Goal: Information Seeking & Learning: Learn about a topic

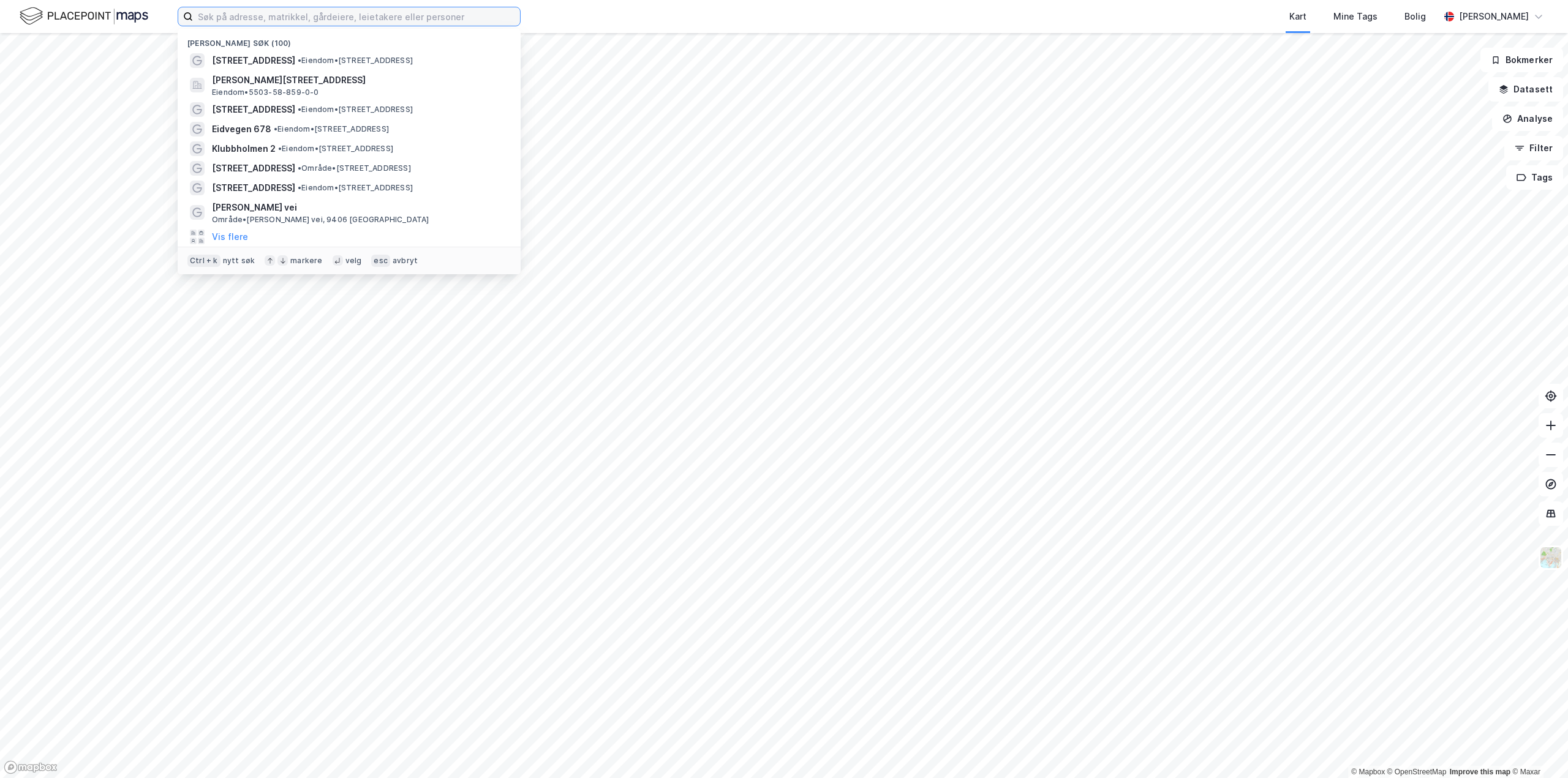
click at [244, 9] on input at bounding box center [357, 16] width 327 height 18
click at [225, 11] on input at bounding box center [357, 16] width 327 height 18
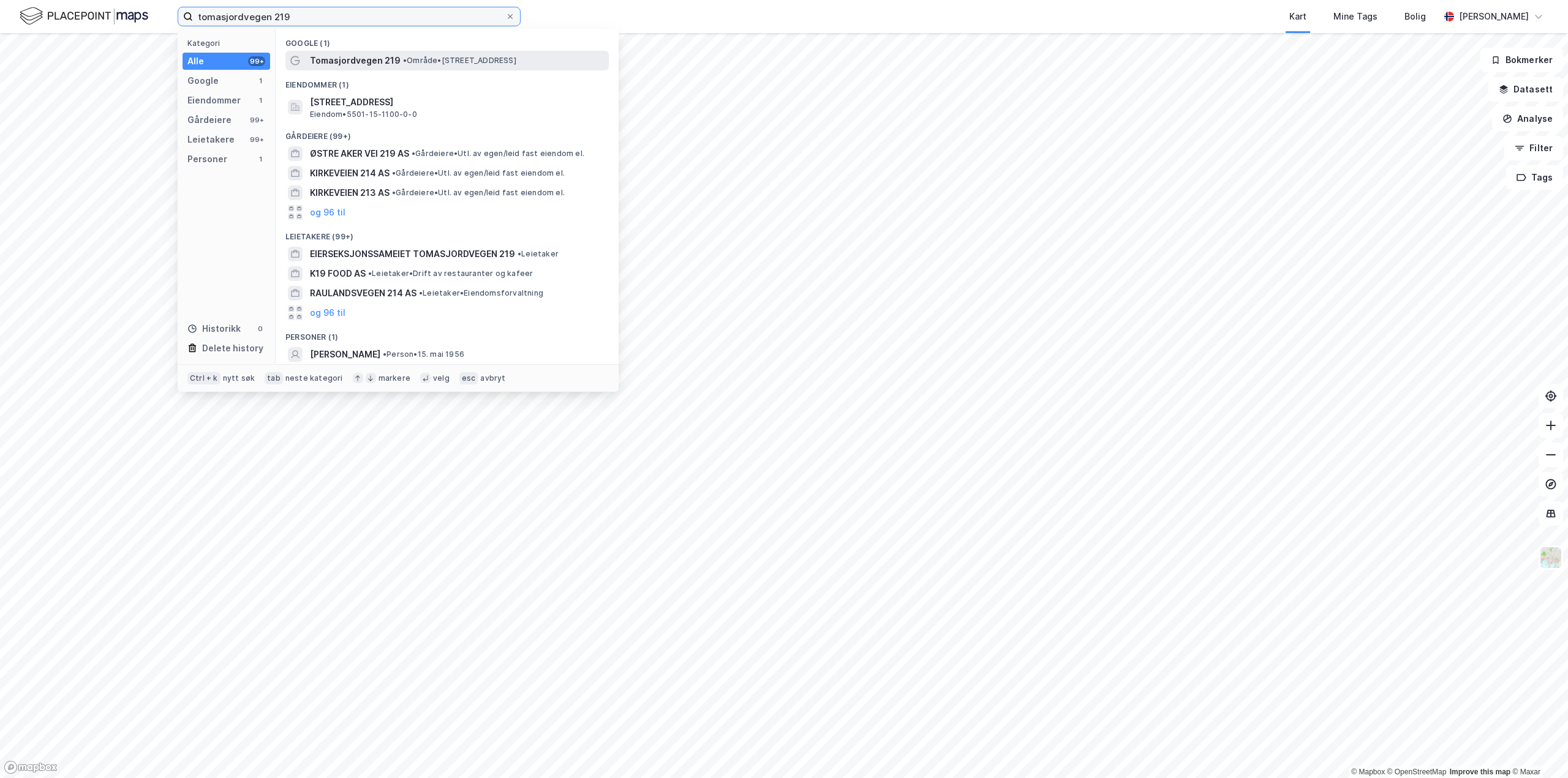
type input "tomasjordvegen 219"
click at [349, 56] on span "Tomasjordvegen 219" at bounding box center [355, 61] width 91 height 14
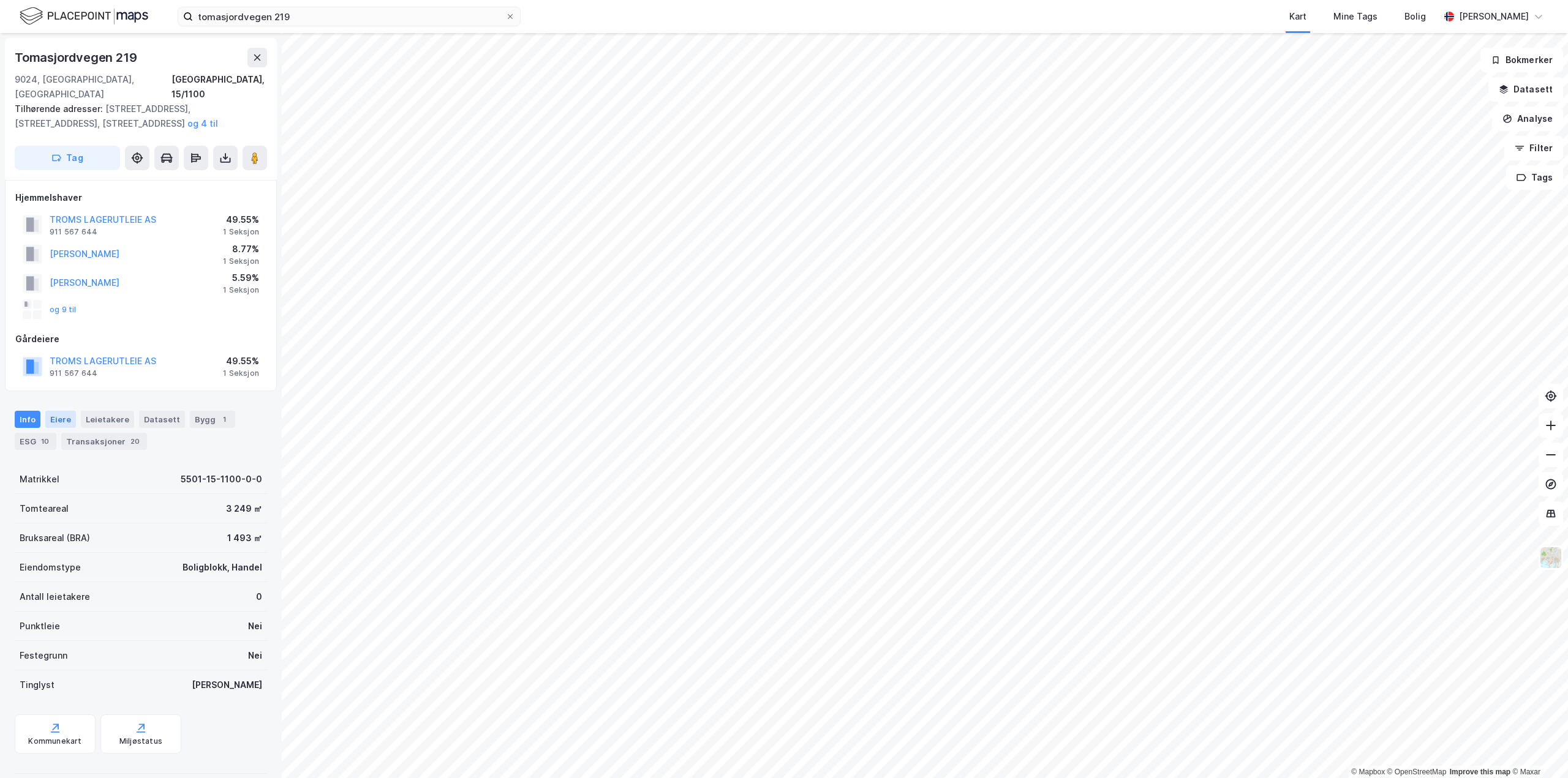
click at [61, 411] on div "Eiere" at bounding box center [61, 420] width 30 height 17
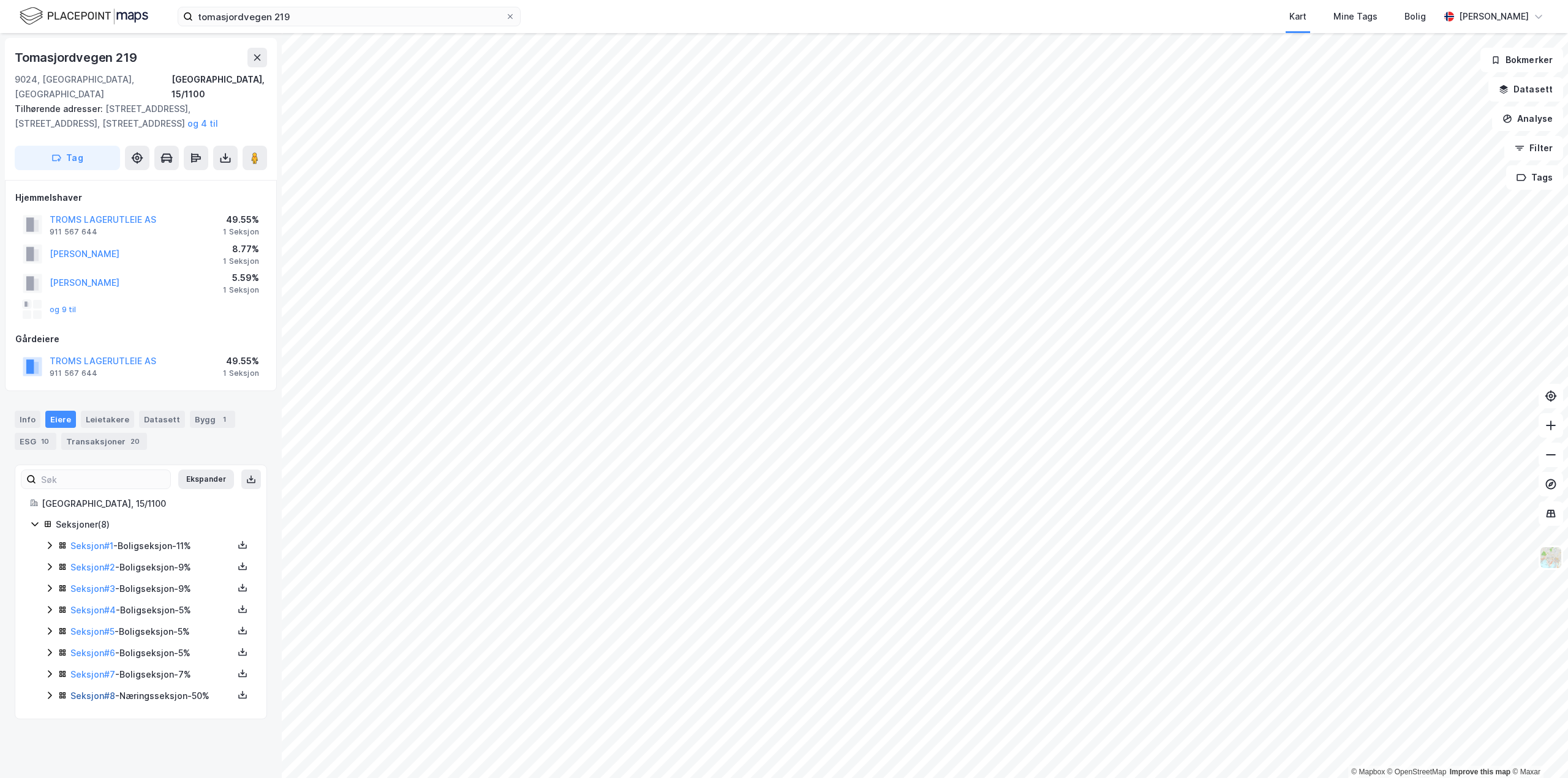
click at [94, 690] on link "Seksjon # 8" at bounding box center [93, 696] width 45 height 11
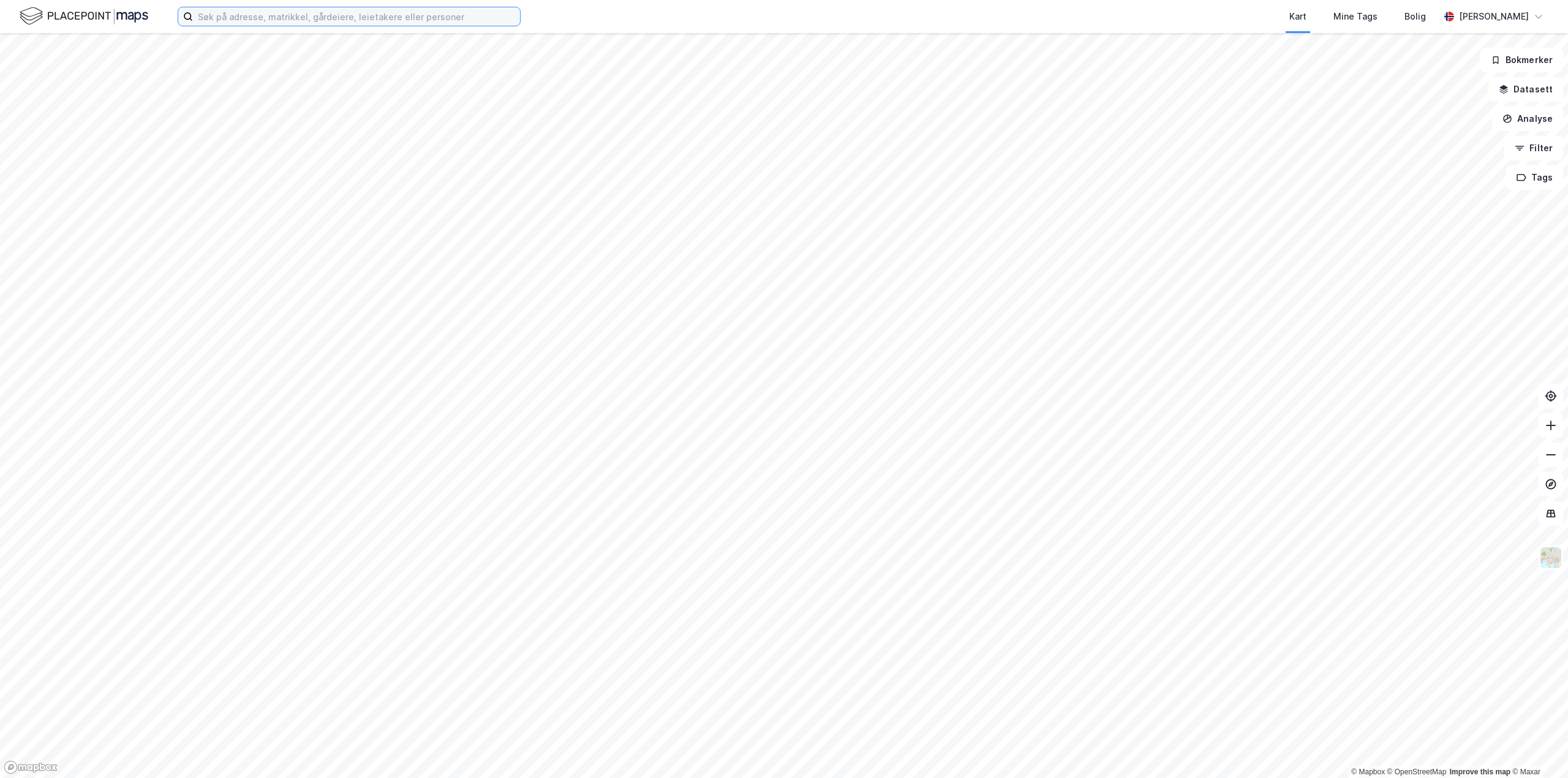
click at [347, 18] on input at bounding box center [357, 16] width 327 height 18
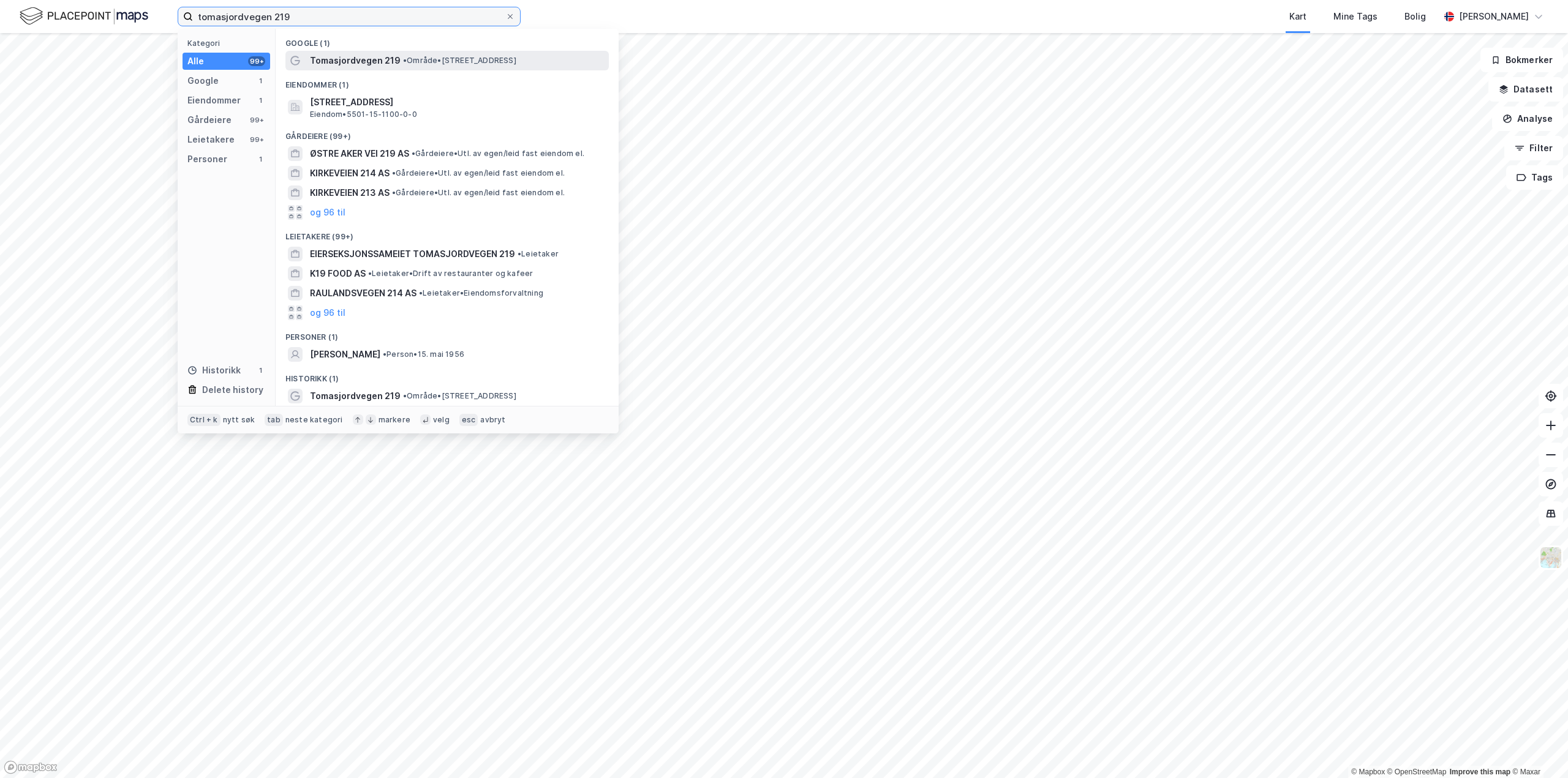
type input "tomasjordvegen 219"
click at [341, 60] on span "Tomasjordvegen 219" at bounding box center [355, 61] width 91 height 14
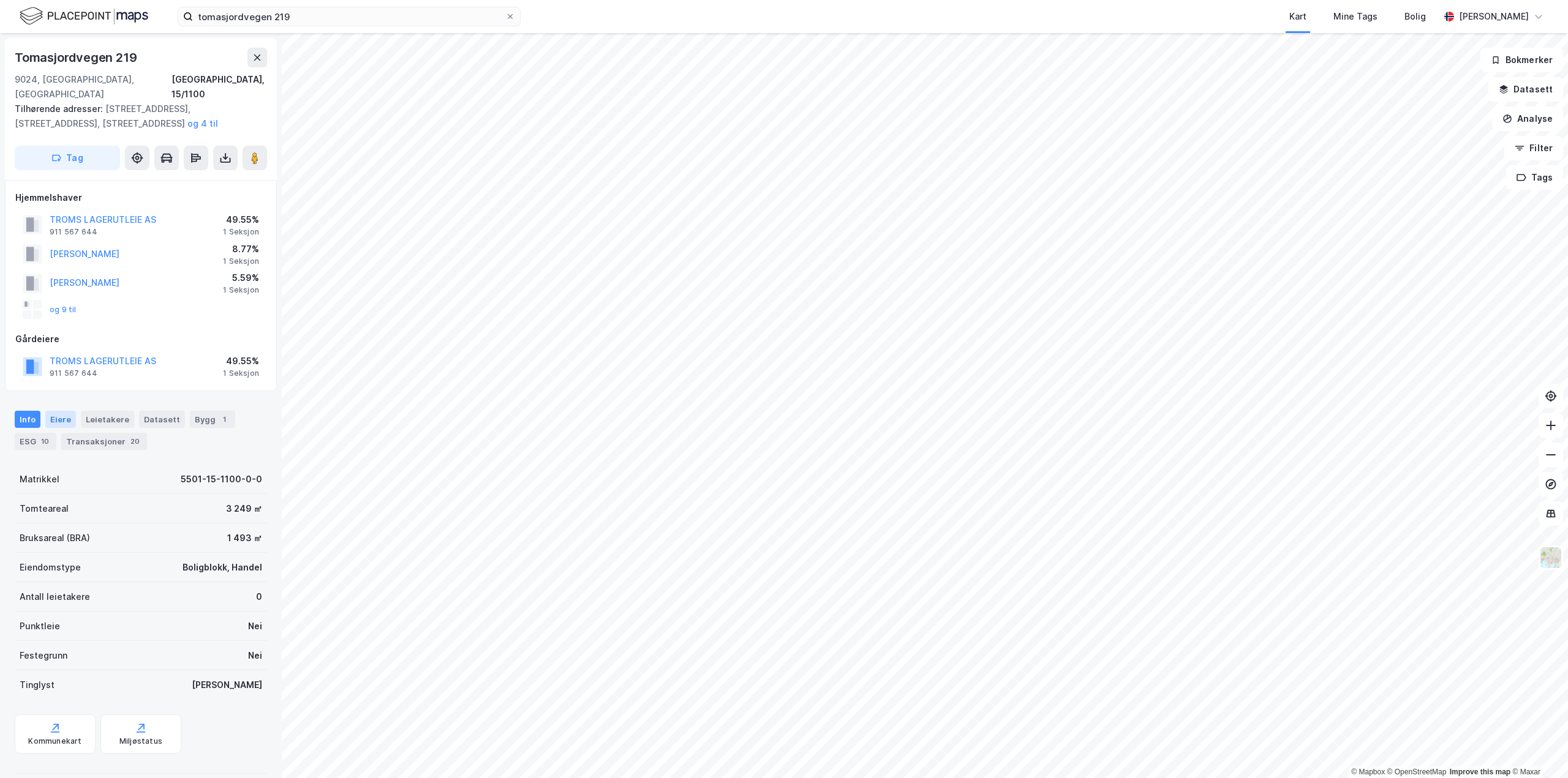
click at [61, 411] on div "Eiere" at bounding box center [61, 420] width 30 height 17
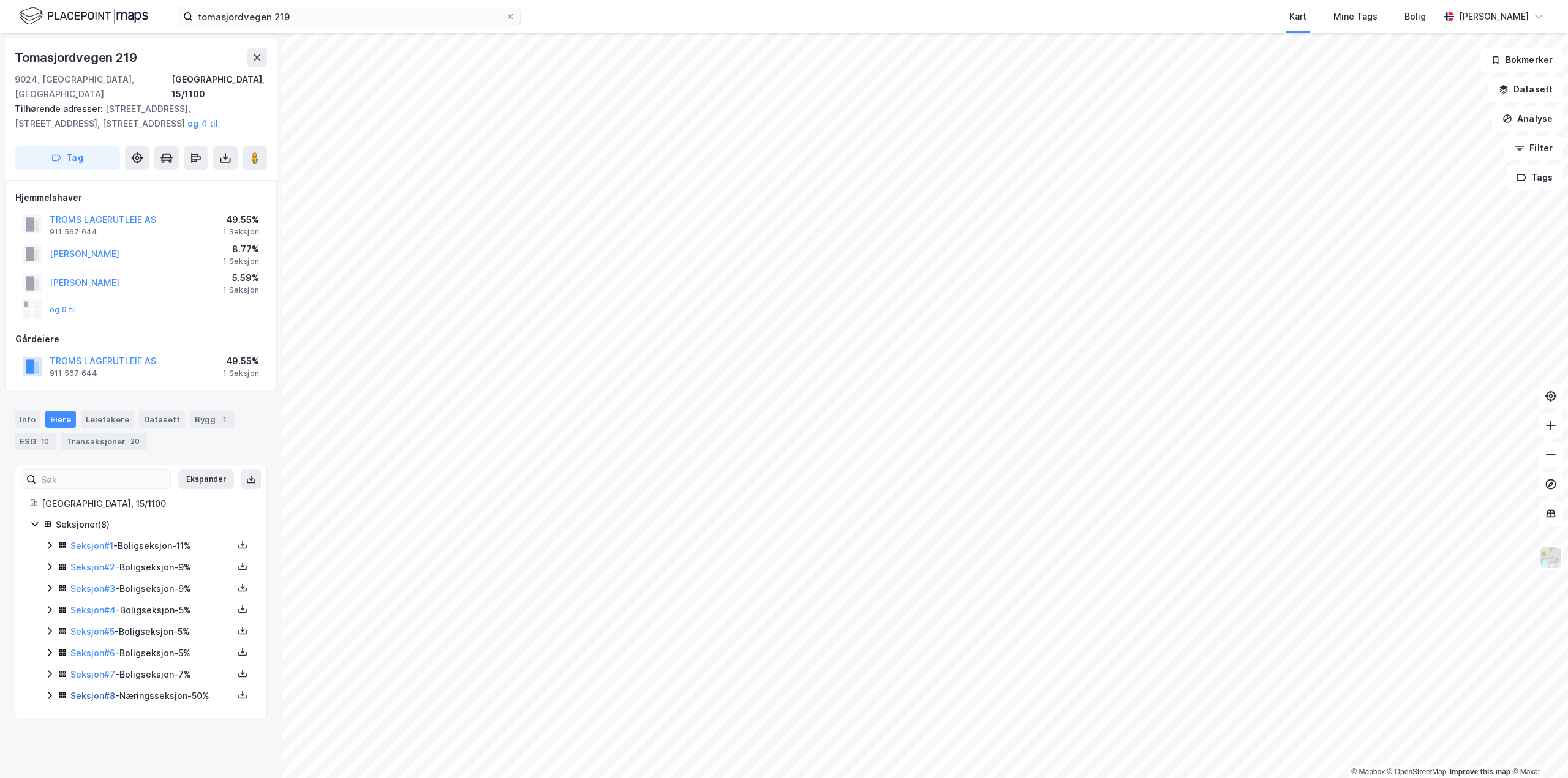
click at [100, 690] on link "Seksjon # 8" at bounding box center [93, 696] width 45 height 11
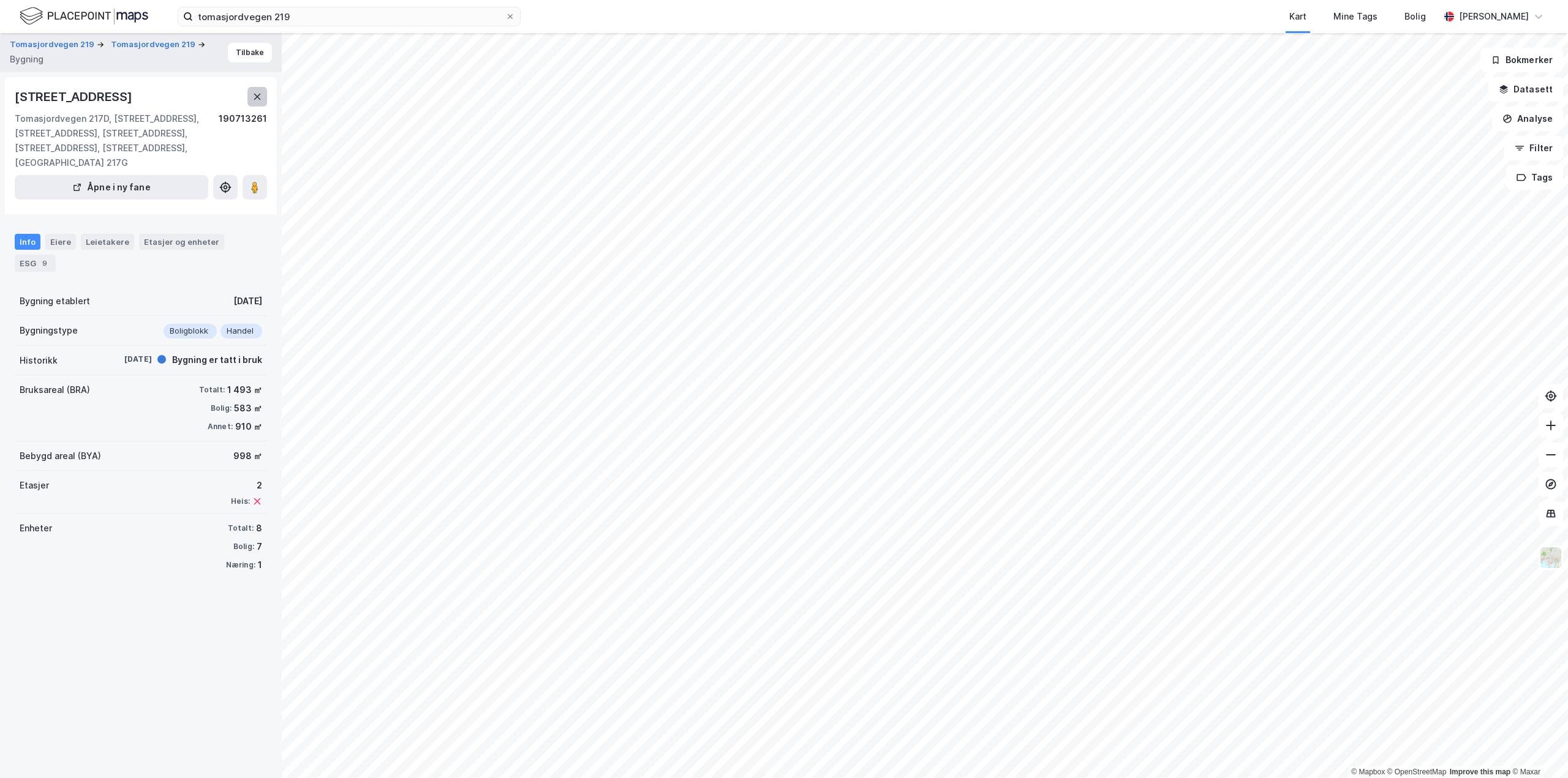
click at [256, 90] on button at bounding box center [257, 97] width 20 height 20
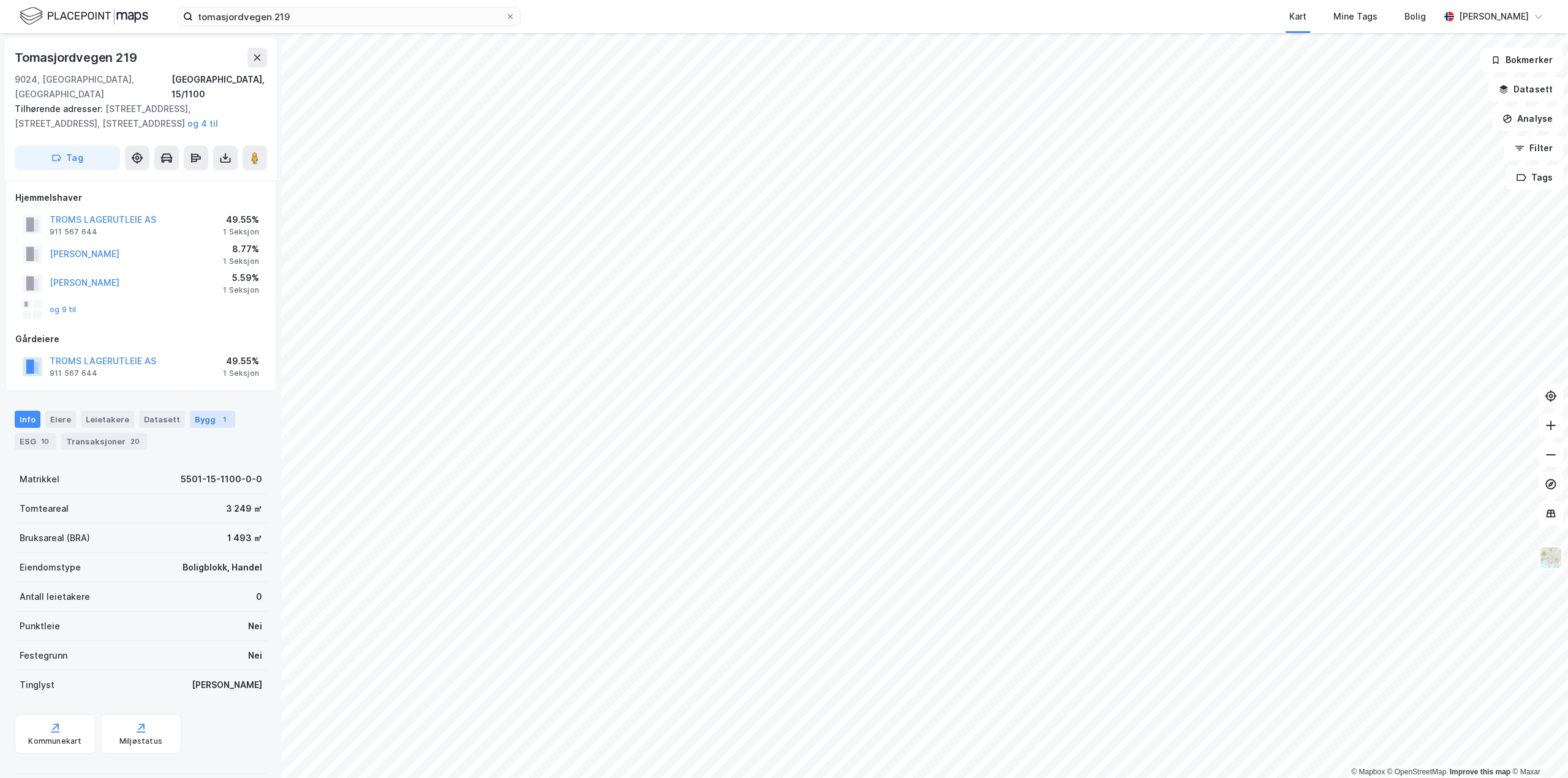
click at [190, 411] on div "Bygg 1" at bounding box center [212, 420] width 45 height 17
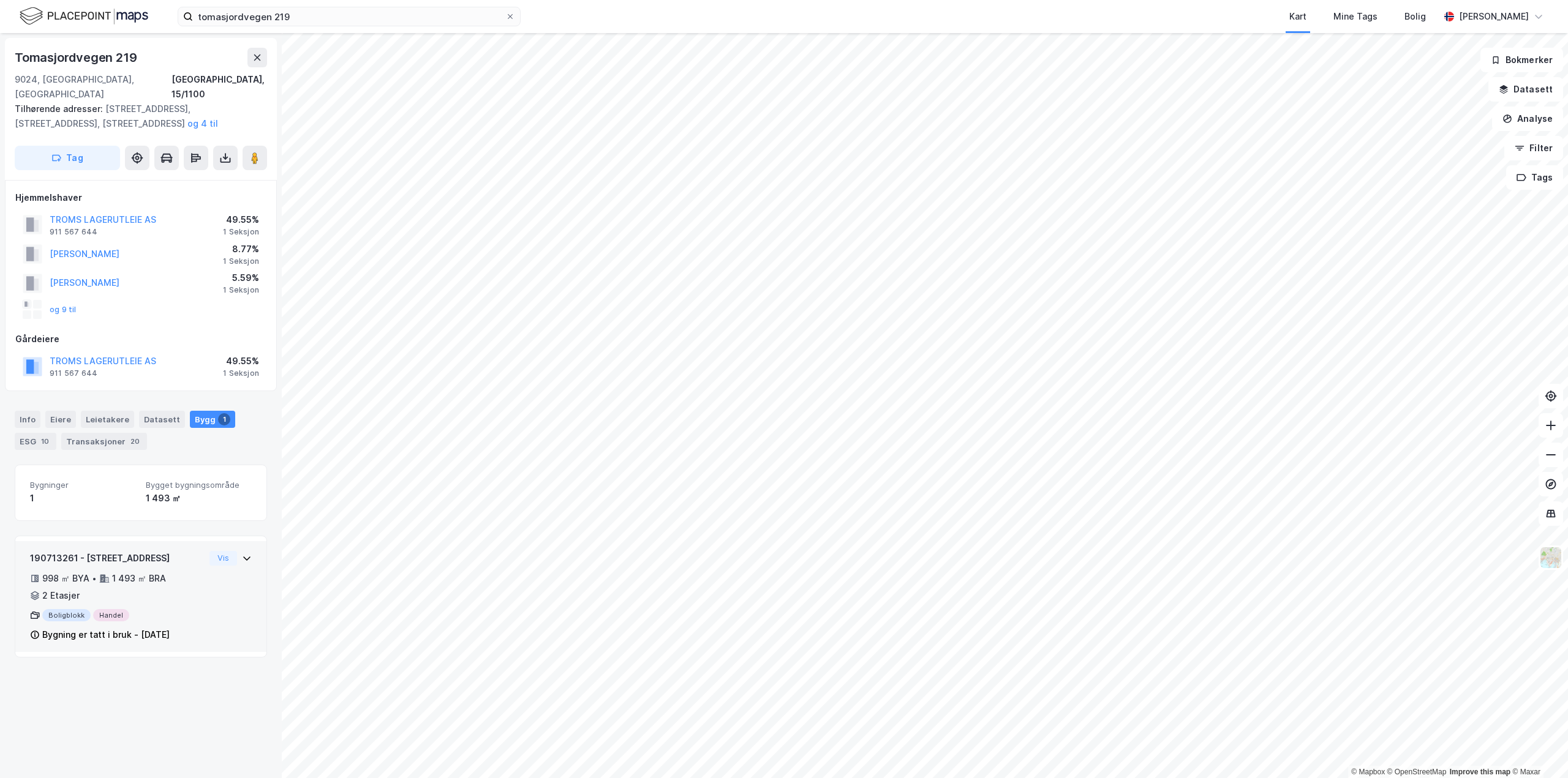
click at [230, 584] on div "190713261 - Tomasjordvegen 217A 998 ㎡ BYA • 1 493 ㎡ BRA • 2 Etasjer Boligblokk …" at bounding box center [141, 601] width 221 height 101
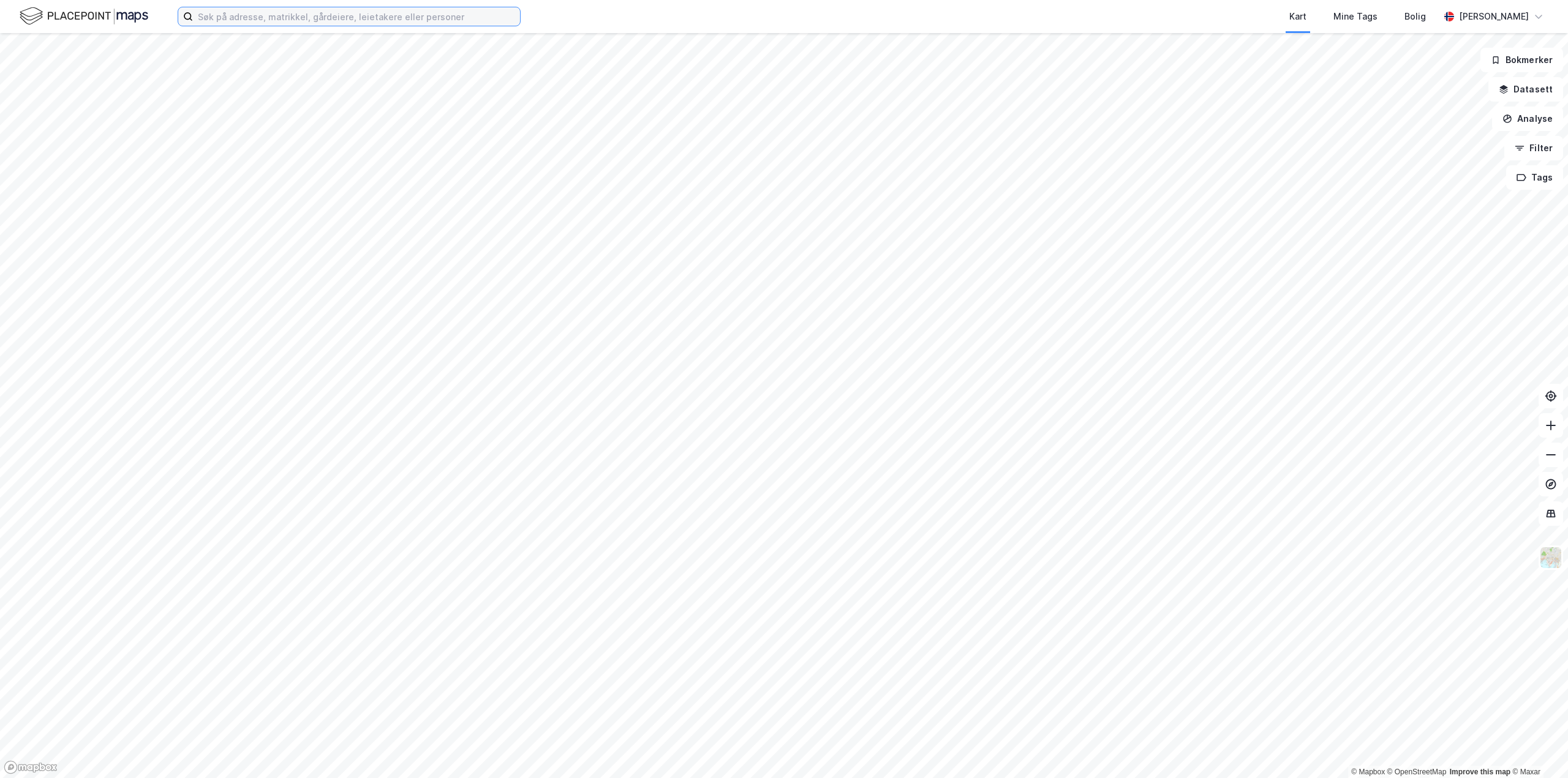
click at [307, 19] on input at bounding box center [357, 16] width 327 height 18
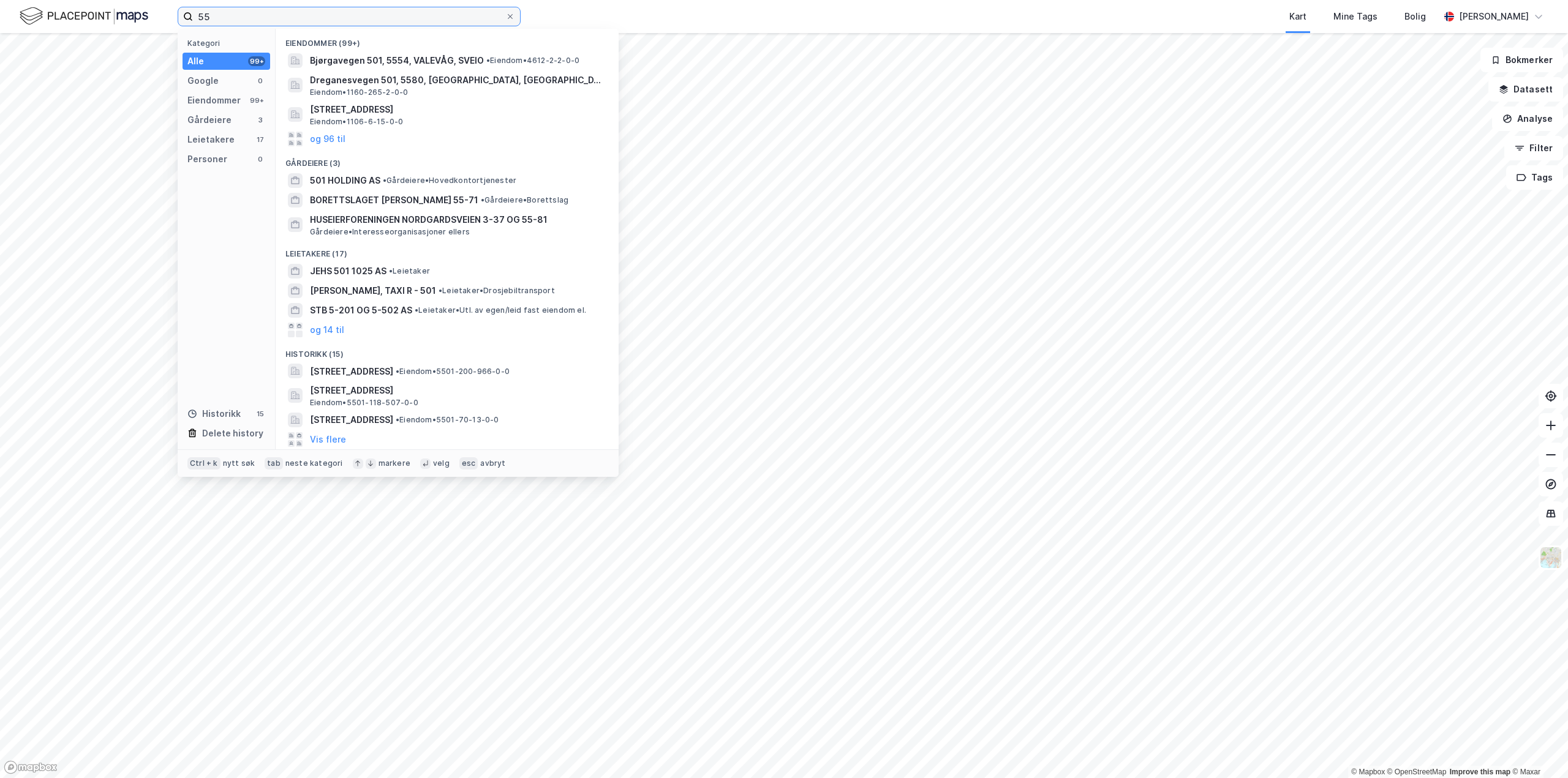
type input "5"
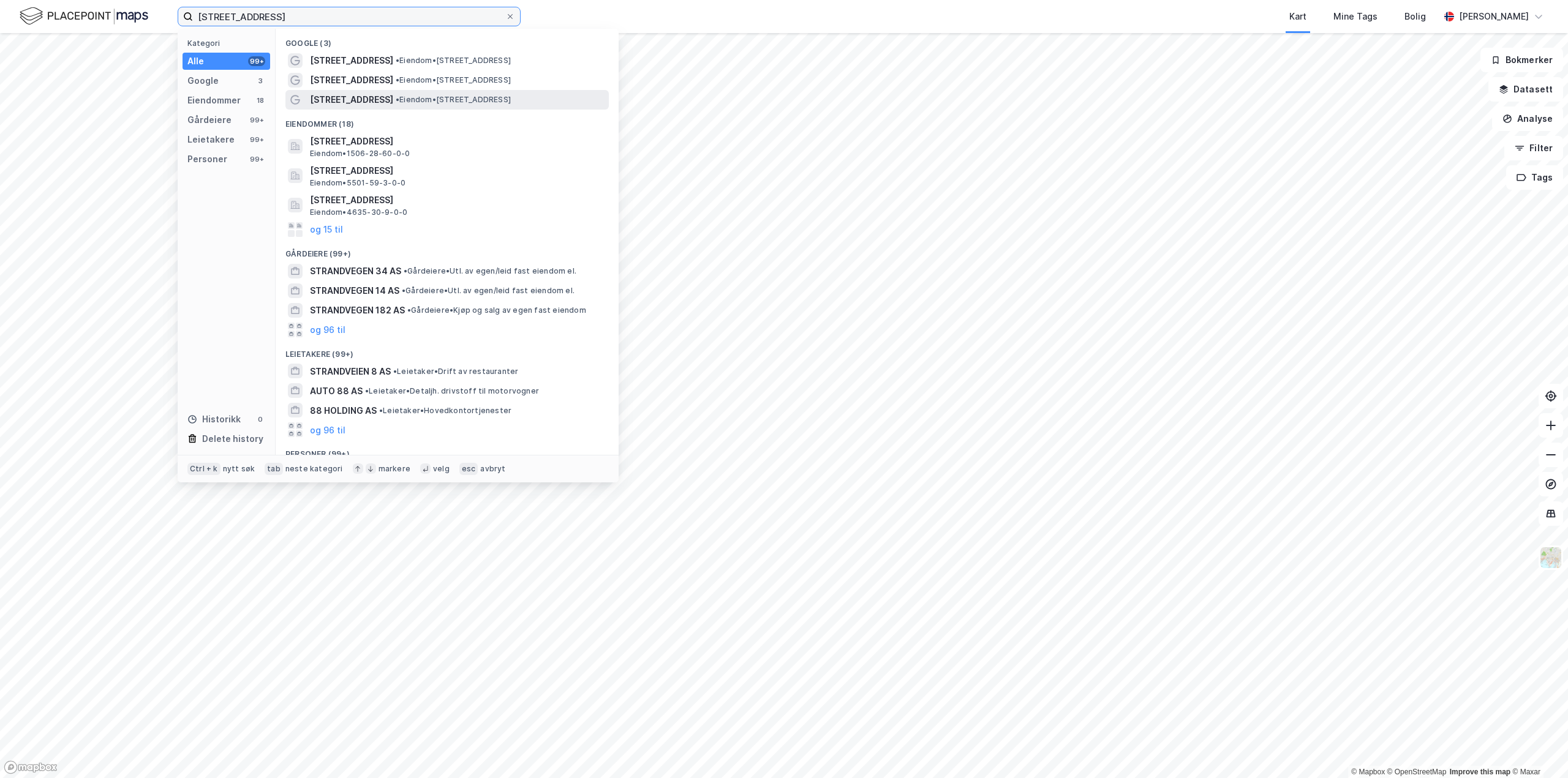
type input "strandvegen 88"
click at [378, 99] on div "Strandvegen 88 • Eiendom • Strandvegen 88, 9007 Tromsø" at bounding box center [458, 99] width 297 height 14
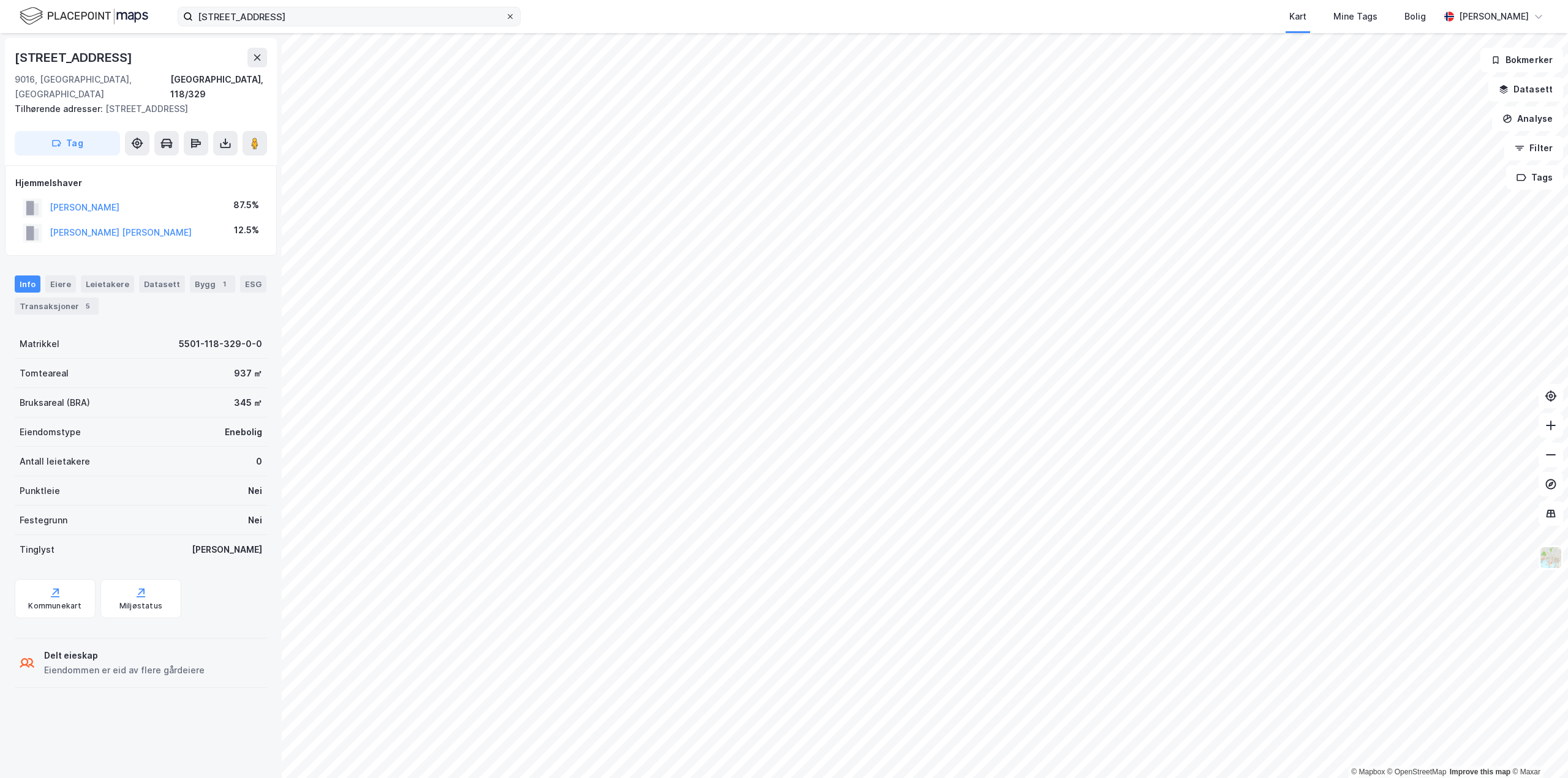
click at [513, 19] on icon at bounding box center [510, 16] width 7 height 7
click at [506, 19] on input "strandvegen 88" at bounding box center [349, 16] width 312 height 18
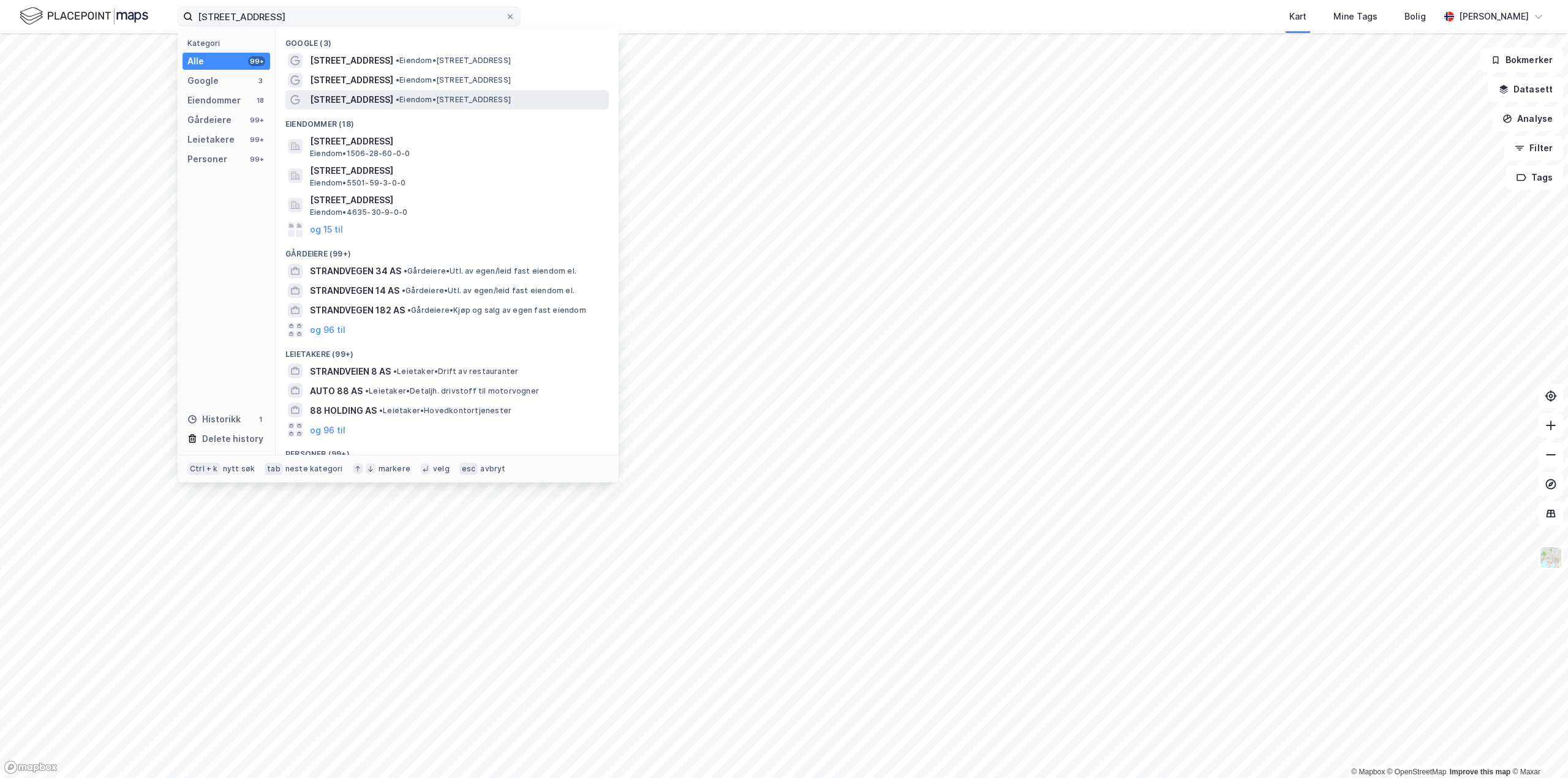
click at [431, 90] on div "Strandvegen 88 • Eiendom • Strandvegen 88, 9007 Tromsø" at bounding box center [447, 100] width 324 height 20
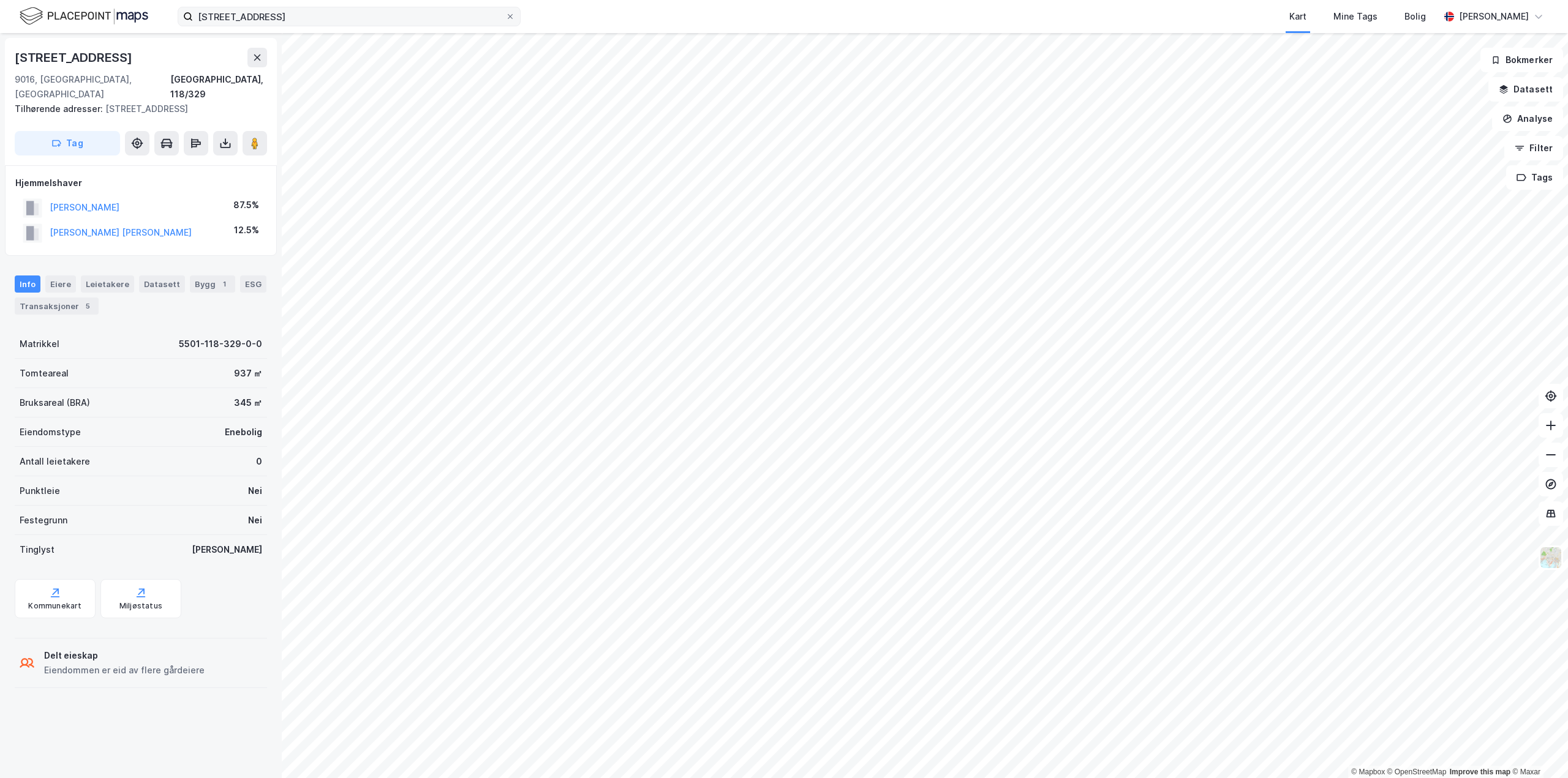
click at [247, 59] on div "Langnesvegen 73" at bounding box center [140, 57] width 252 height 20
click at [266, 59] on button at bounding box center [257, 57] width 20 height 20
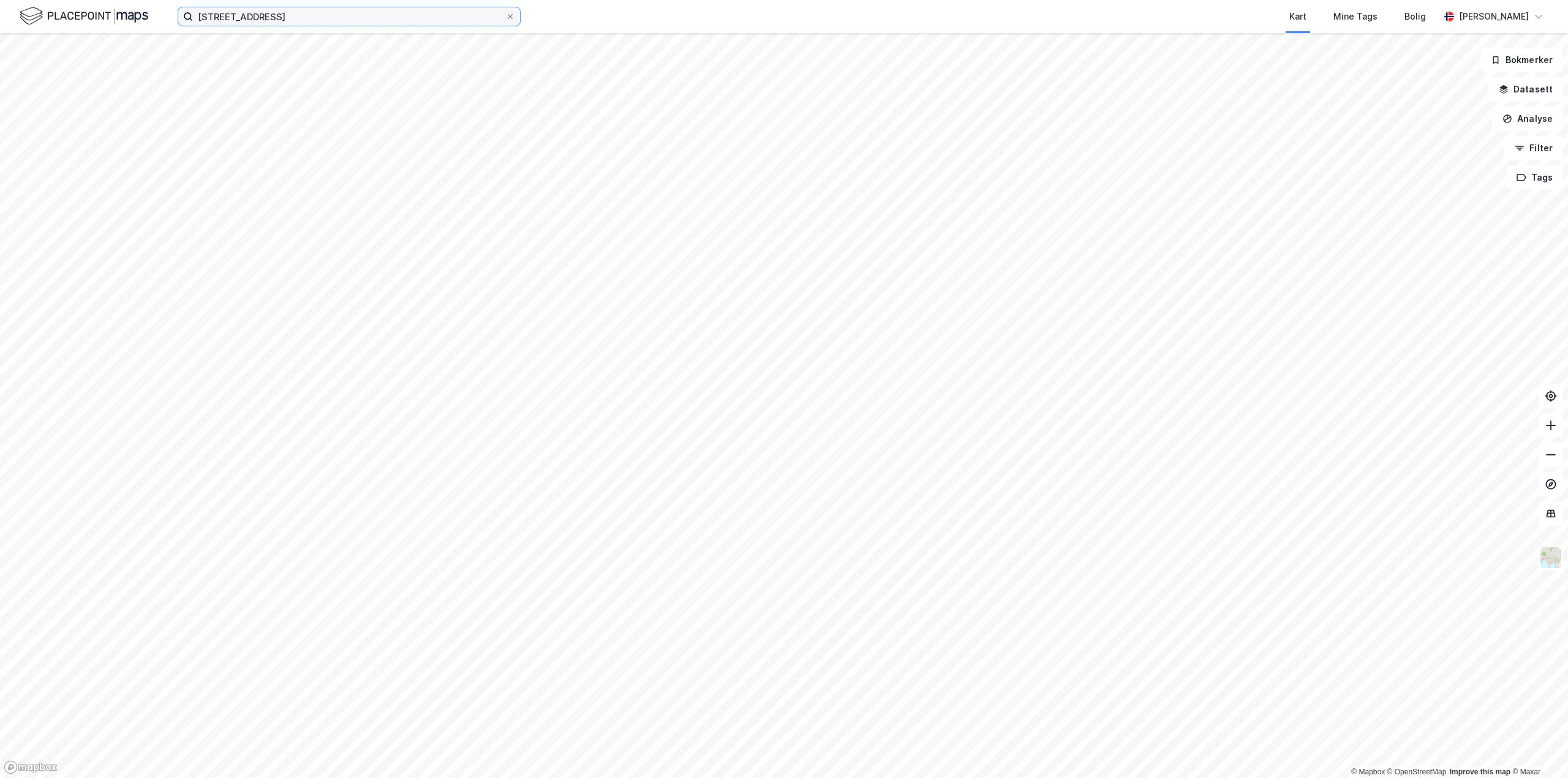
click at [282, 22] on input "strandvegen 88" at bounding box center [349, 16] width 312 height 18
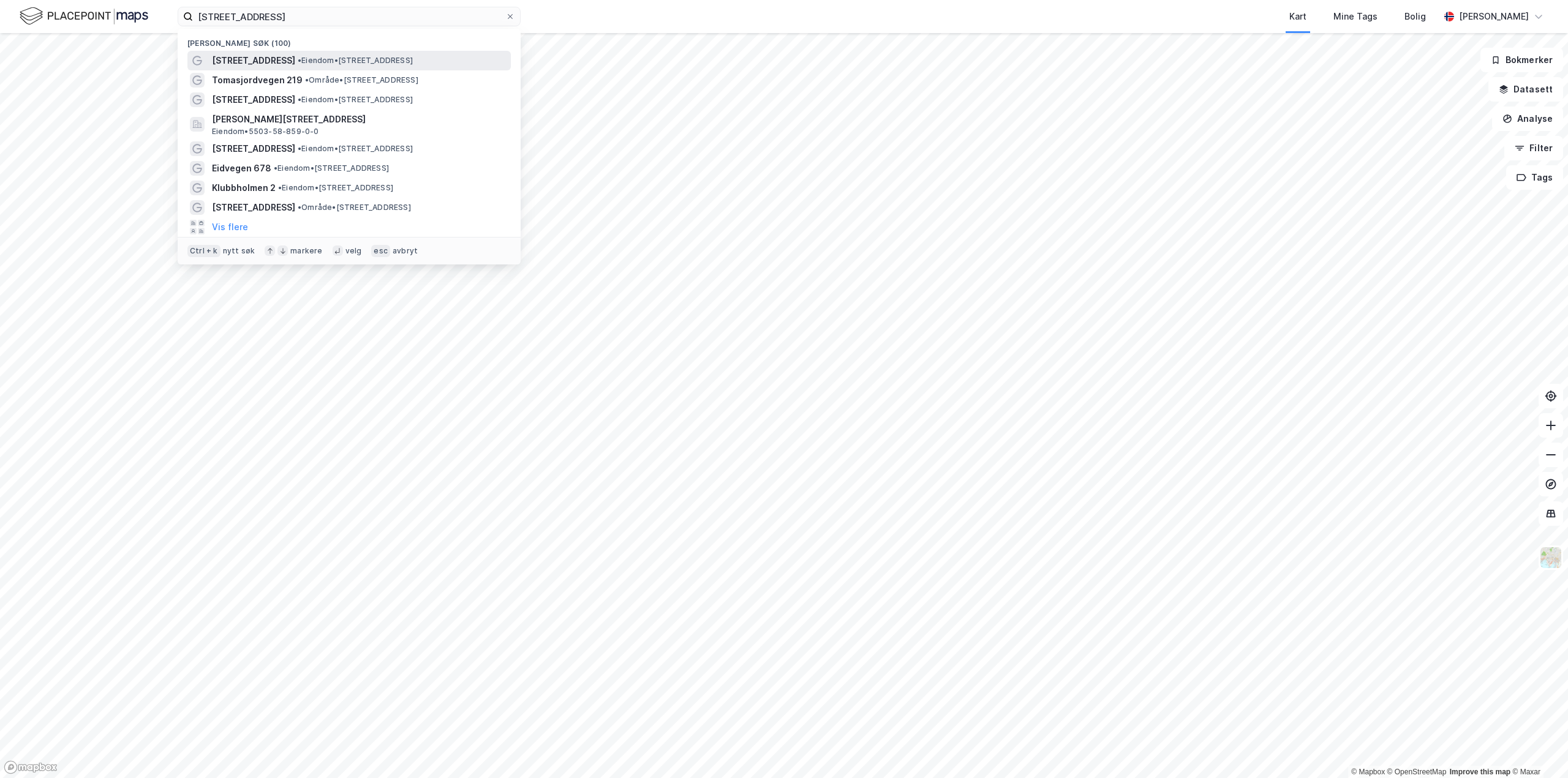
click at [276, 52] on div "Strandvegen 88 • Eiendom • Strandvegen 88, 9007 Tromsø" at bounding box center [349, 61] width 324 height 20
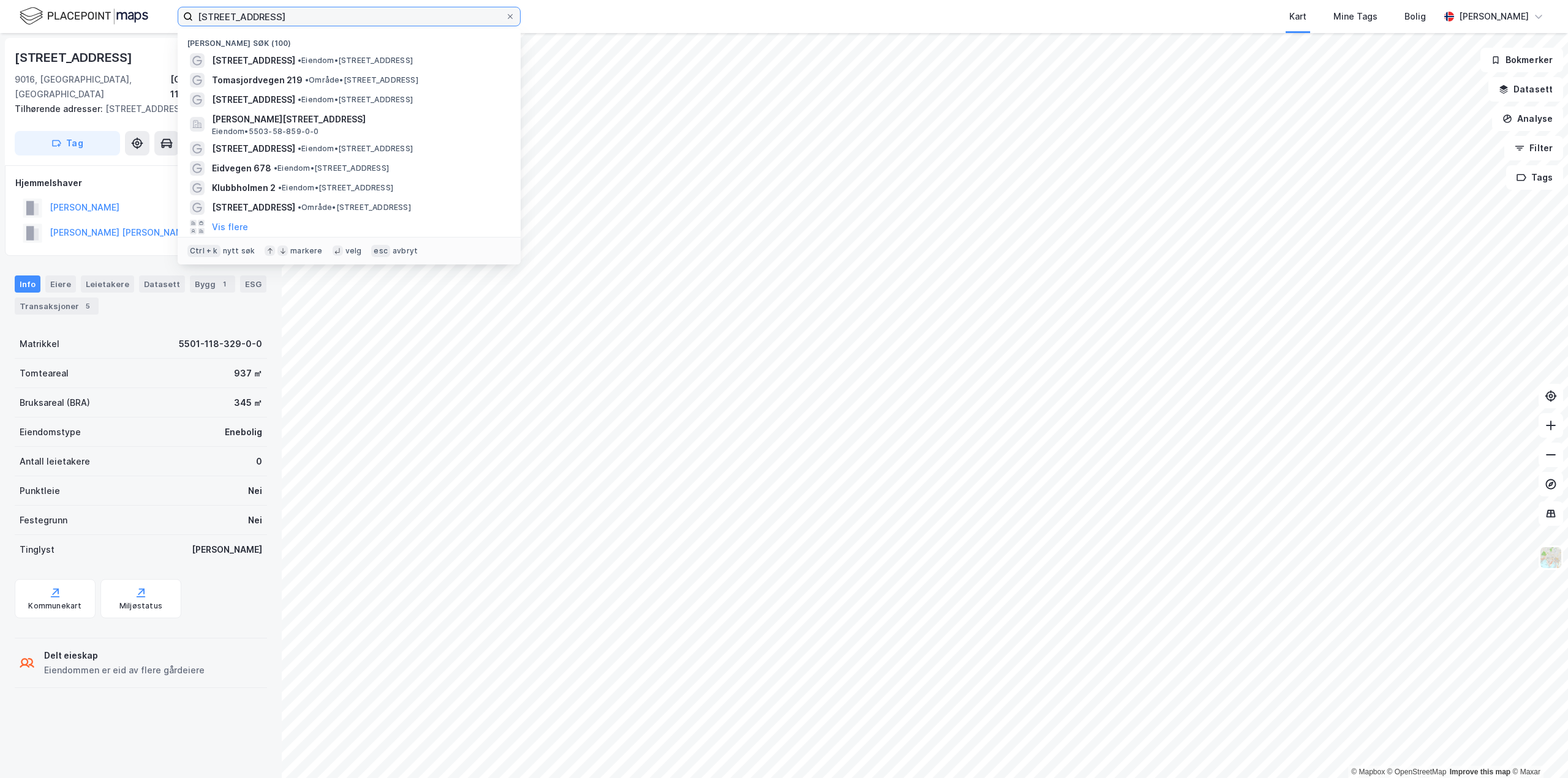
click at [291, 12] on input "strandvegen 88" at bounding box center [349, 16] width 312 height 18
click at [298, 57] on span "•" at bounding box center [300, 61] width 4 height 9
drag, startPoint x: 313, startPoint y: 14, endPoint x: 73, endPoint y: 4, distance: 240.2
click at [72, 4] on div "strandvegen 88 Nylige søk (100) Strandvegen 88 • Eiendom • Strandvegen 88, 9007…" at bounding box center [784, 16] width 1568 height 33
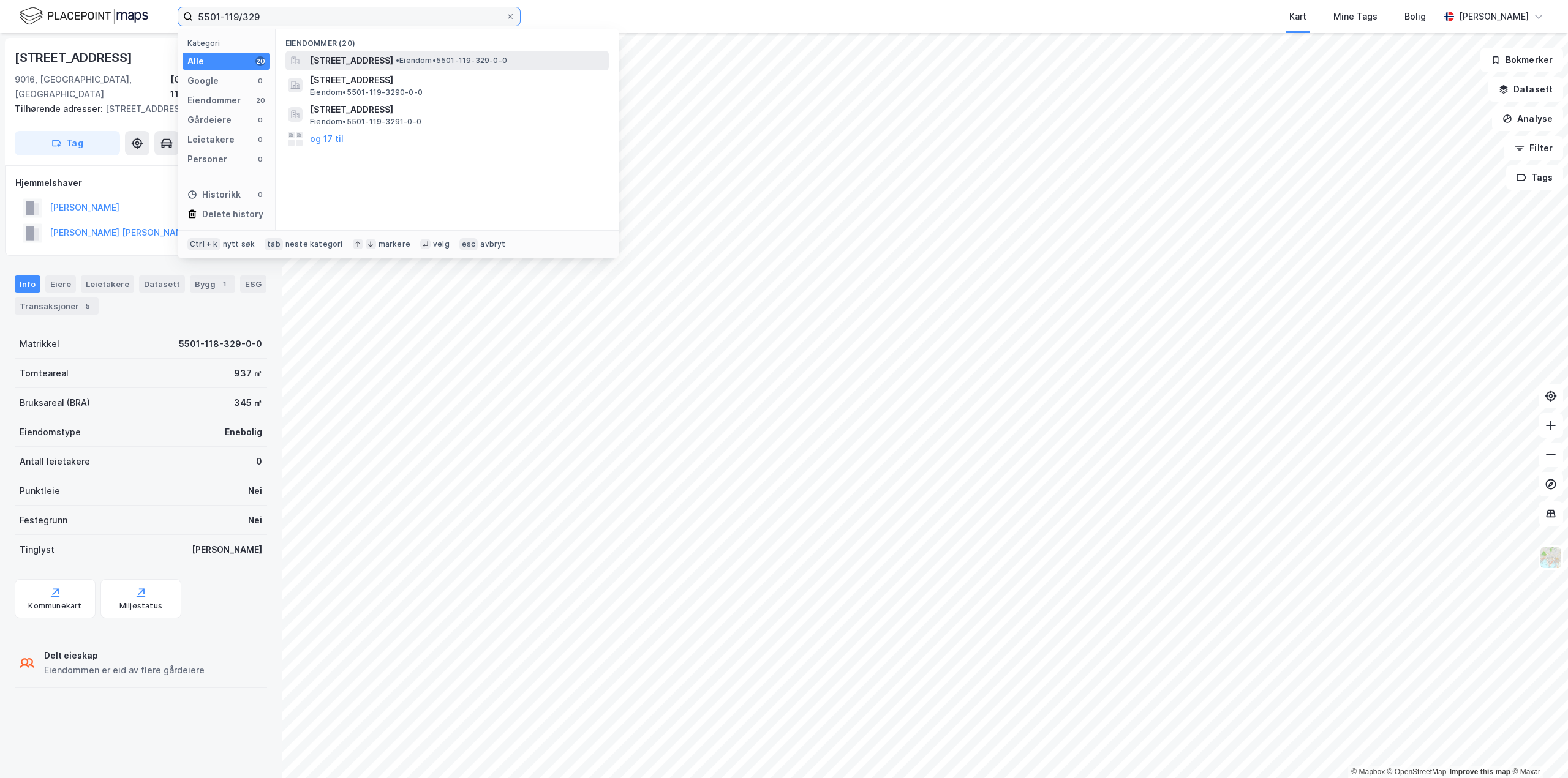
type input "5501-119/329"
click at [382, 61] on span "Strandvegen 88, 9007, TROMSØ, TROMSØ" at bounding box center [351, 61] width 83 height 14
